Goal: Check status: Check status

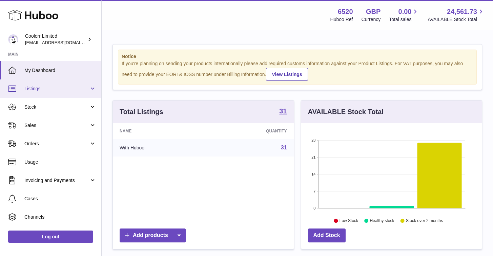
scroll to position [106, 181]
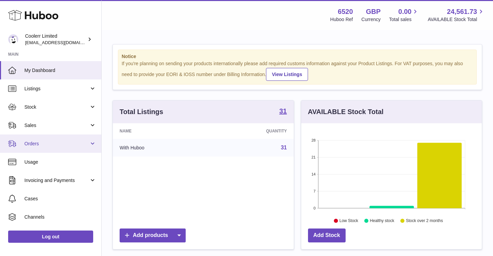
click at [77, 140] on span "Orders" at bounding box center [56, 143] width 65 height 6
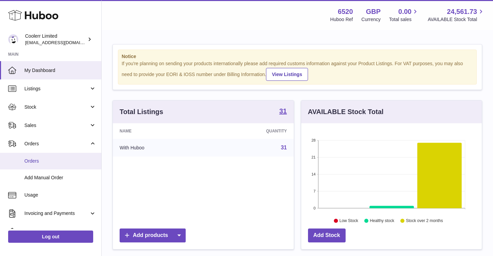
click at [41, 157] on link "Orders" at bounding box center [50, 161] width 101 height 17
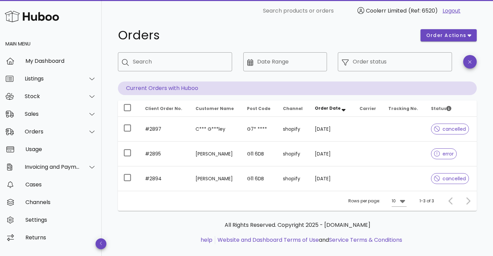
scroll to position [8, 0]
click at [466, 200] on div at bounding box center [467, 200] width 15 height 12
click at [470, 200] on div at bounding box center [467, 200] width 15 height 12
click at [441, 200] on div "Rows per page: 10 1-3 of 3" at bounding box center [297, 200] width 359 height 20
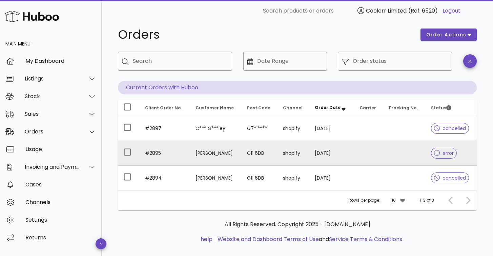
click at [437, 155] on div at bounding box center [438, 153] width 9 height 7
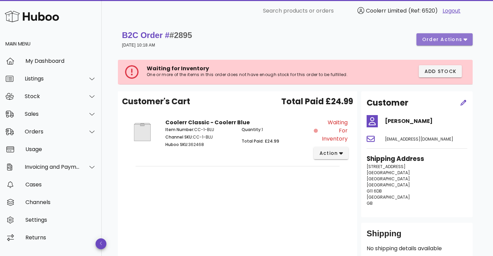
click at [457, 38] on span "order actions" at bounding box center [442, 39] width 41 height 7
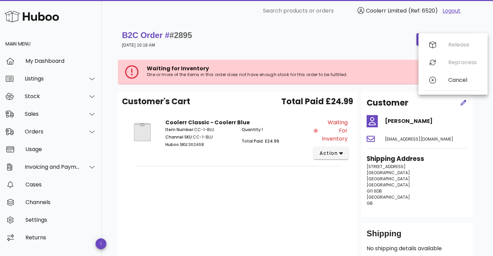
click at [265, 191] on div "Customer's Cart Total Paid £24.99 Coolerr Classic - Coolerr Blue Item Number: C…" at bounding box center [237, 177] width 239 height 172
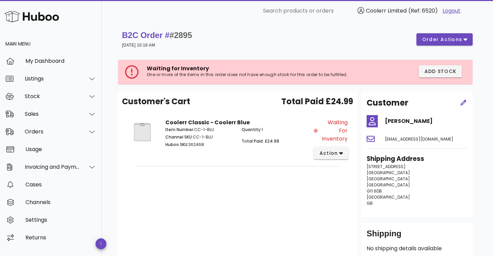
scroll to position [8, 0]
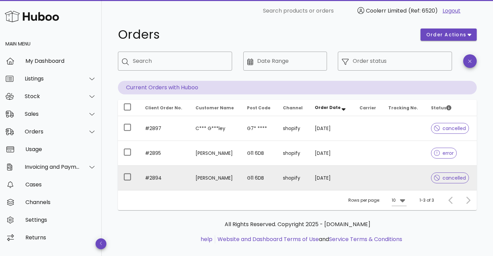
click at [446, 180] on span "cancelled" at bounding box center [450, 177] width 32 height 5
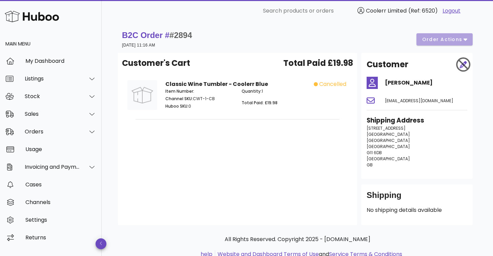
scroll to position [8, 0]
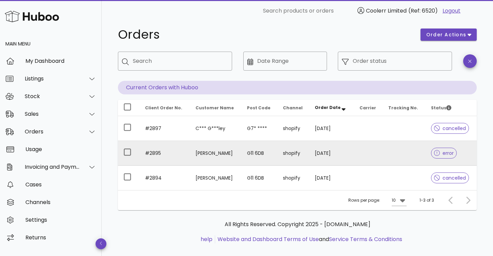
click at [443, 152] on span "error" at bounding box center [444, 153] width 20 height 5
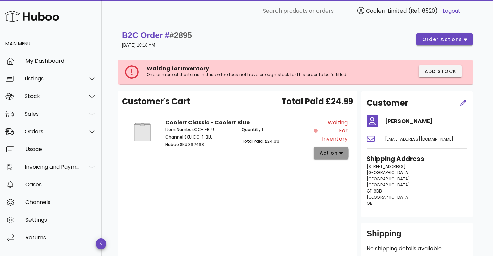
click at [339, 157] on button "action" at bounding box center [331, 153] width 35 height 12
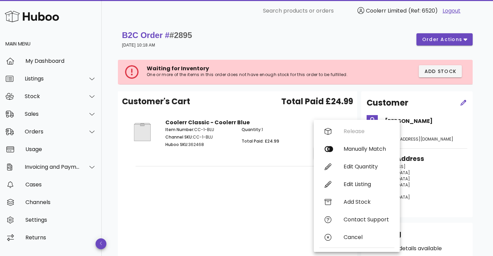
click at [199, 179] on div "Customer's Cart Total Paid £24.99 Coolerr Classic - Coolerr Blue Item Number: C…" at bounding box center [237, 177] width 239 height 172
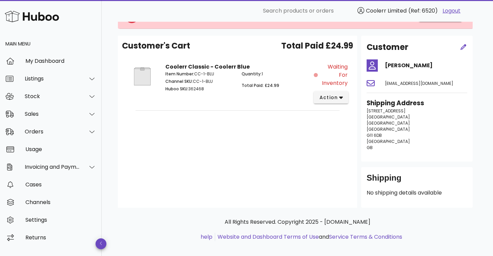
scroll to position [16, 0]
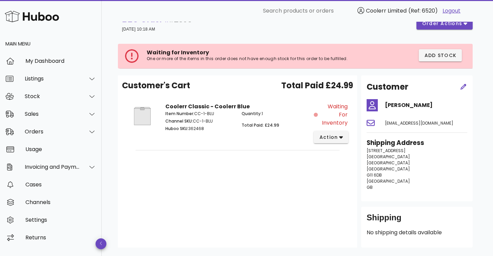
click at [134, 109] on img at bounding box center [143, 115] width 30 height 27
click at [154, 110] on img at bounding box center [143, 115] width 30 height 27
click at [140, 113] on img at bounding box center [143, 115] width 30 height 27
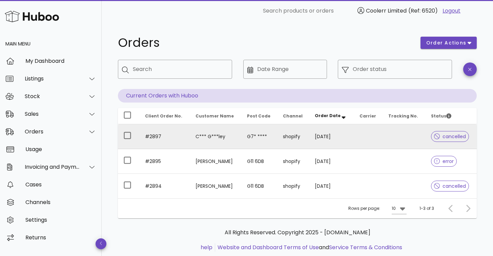
click at [171, 135] on td "#2897" at bounding box center [165, 136] width 51 height 25
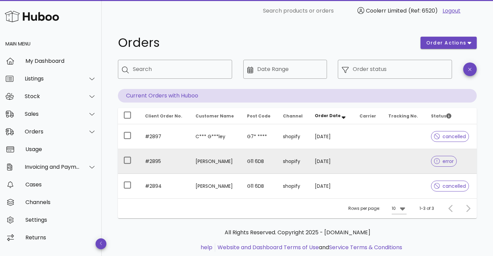
click at [446, 160] on span "error" at bounding box center [444, 161] width 20 height 5
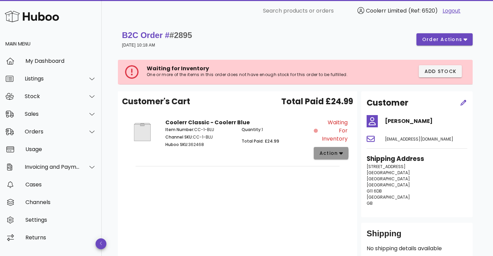
click at [334, 153] on span "action" at bounding box center [328, 153] width 19 height 7
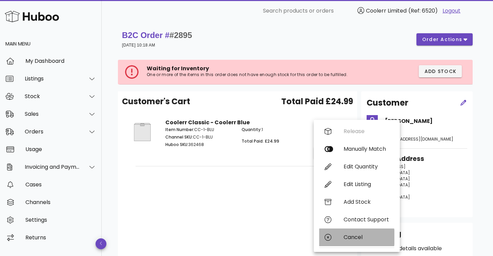
click at [345, 234] on div "Cancel" at bounding box center [366, 237] width 45 height 6
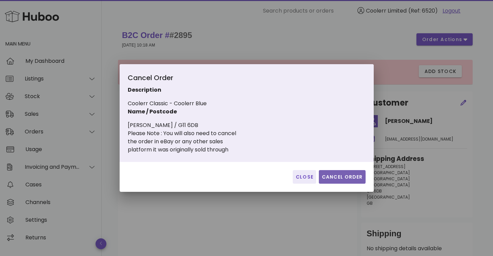
click at [343, 177] on span "Cancel Order" at bounding box center [342, 176] width 41 height 7
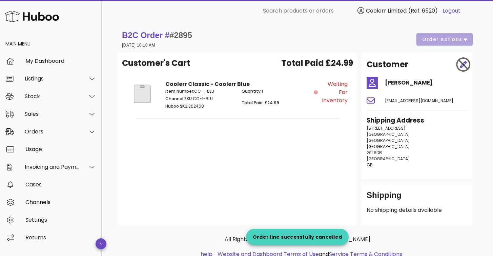
click at [207, 143] on div "Customer's Cart Total Paid £24.99 Coolerr Classic - Coolerr Blue Item Number: C…" at bounding box center [237, 139] width 239 height 172
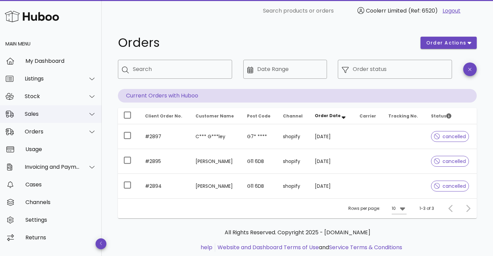
click at [78, 116] on div "Sales" at bounding box center [52, 114] width 55 height 6
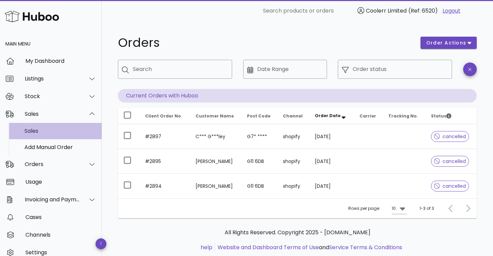
click at [39, 131] on div "Sales" at bounding box center [60, 131] width 72 height 6
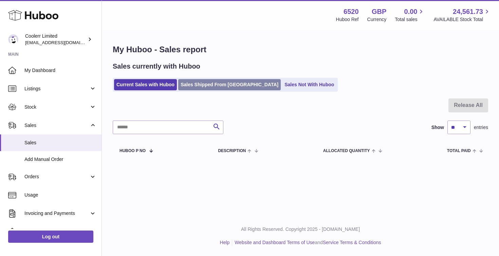
click at [214, 84] on link "Sales Shipped From Huboo" at bounding box center [229, 84] width 102 height 11
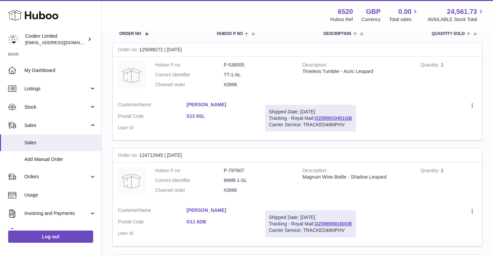
scroll to position [107, 0]
click at [476, 105] on icon at bounding box center [473, 106] width 8 height 7
click at [420, 97] on td "Create a ticket Duplicate Order" at bounding box center [421, 119] width 121 height 44
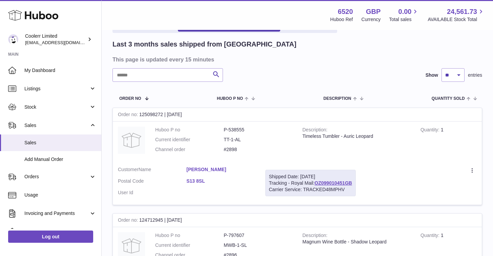
scroll to position [128, 0]
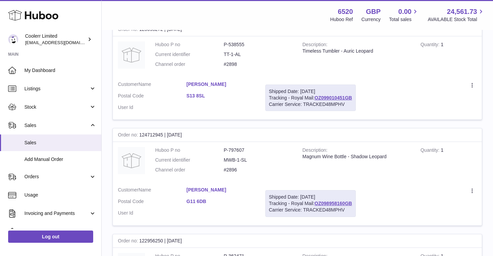
click at [371, 158] on div "Magnum Wine Bottle - Shadow Leopard" at bounding box center [357, 156] width 108 height 6
click at [47, 175] on span "Orders" at bounding box center [56, 176] width 65 height 6
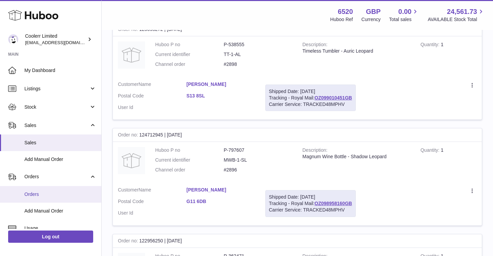
click at [44, 192] on span "Orders" at bounding box center [60, 194] width 72 height 6
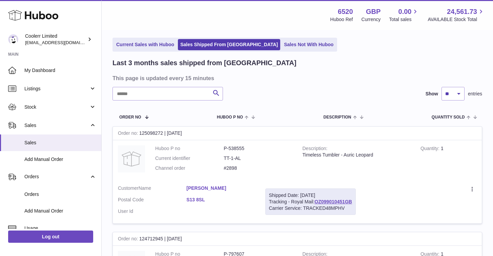
scroll to position [0, 0]
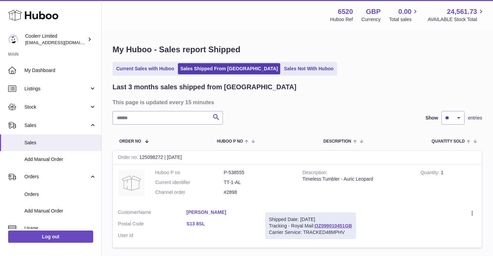
click at [203, 212] on link "[PERSON_NAME]" at bounding box center [221, 212] width 69 height 6
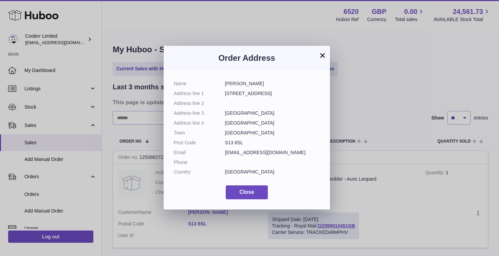
click at [279, 151] on dd "charliegover11@icloud.com" at bounding box center [272, 152] width 95 height 6
click at [310, 153] on dd "charliegover11@icloud.com" at bounding box center [272, 152] width 95 height 6
click at [284, 151] on dd "charliegover11@icloud.com" at bounding box center [272, 152] width 95 height 6
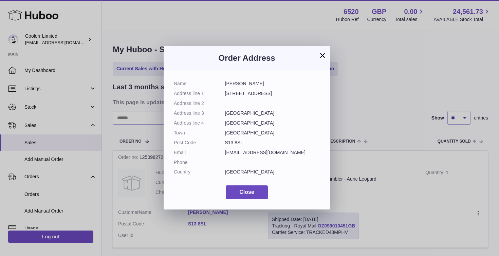
click at [323, 56] on button "×" at bounding box center [322, 55] width 8 height 8
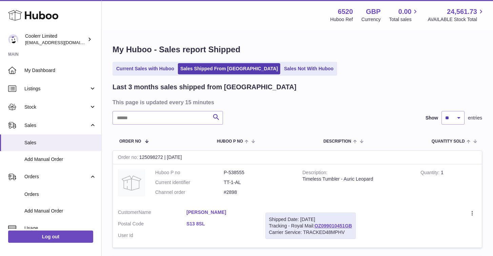
scroll to position [12, 0]
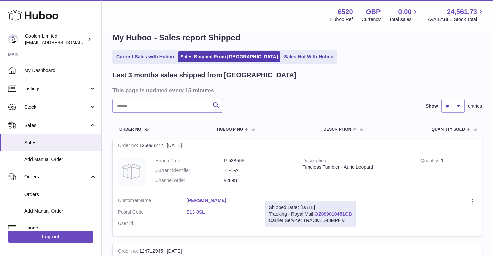
click at [364, 171] on td "Description Timeless Tumbler - Auric Leopard" at bounding box center [357, 172] width 118 height 40
click at [365, 166] on div "Timeless Tumbler - Auric Leopard" at bounding box center [357, 167] width 108 height 6
click at [365, 165] on div "Timeless Tumbler - Auric Leopard" at bounding box center [357, 167] width 108 height 6
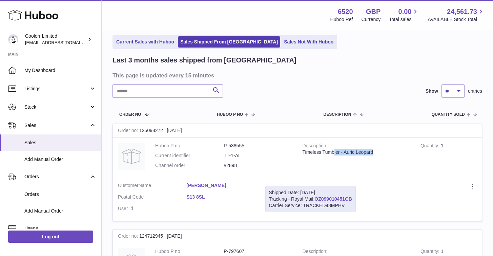
scroll to position [0, 0]
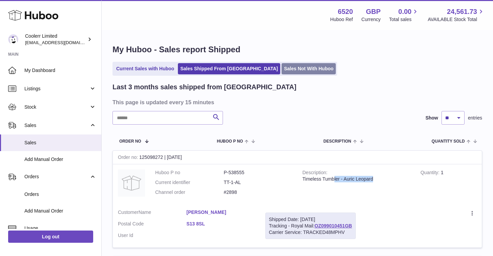
click at [290, 66] on link "Sales Not With Huboo" at bounding box center [309, 68] width 54 height 11
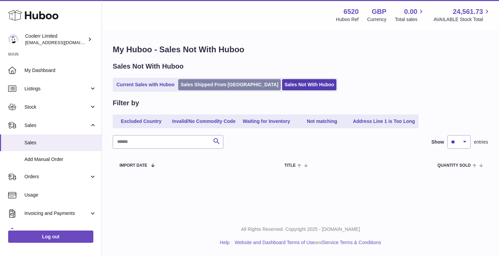
click at [210, 82] on link "Sales Shipped From [GEOGRAPHIC_DATA]" at bounding box center [229, 84] width 102 height 11
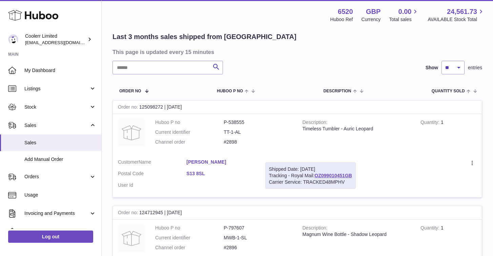
scroll to position [134, 0]
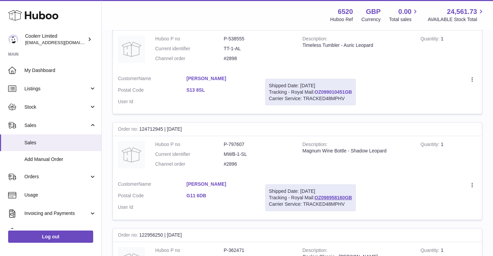
click at [347, 90] on link "OZ099010451GB" at bounding box center [334, 91] width 38 height 5
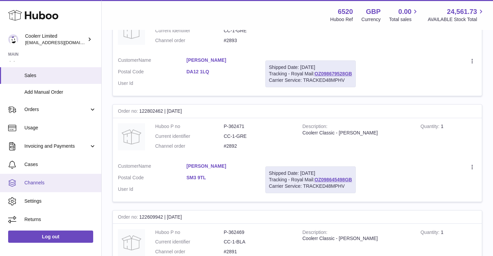
scroll to position [470, 0]
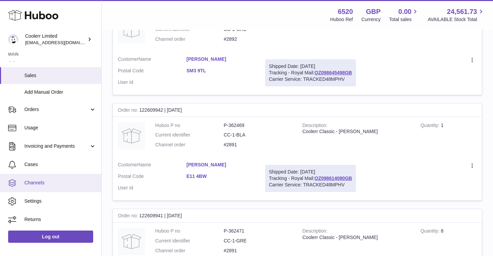
click at [48, 179] on link "Channels" at bounding box center [50, 183] width 101 height 18
